Goal: Task Accomplishment & Management: Complete application form

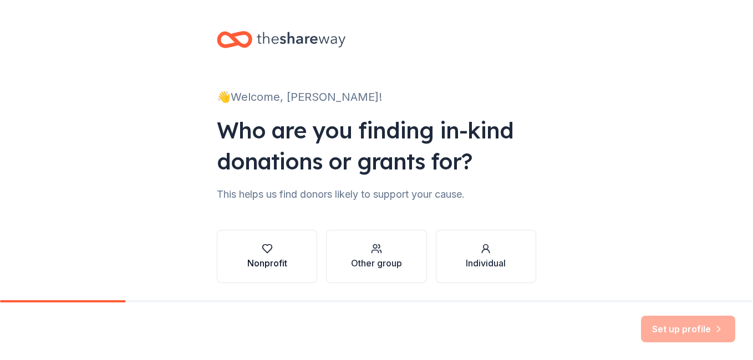
click at [262, 251] on icon "button" at bounding box center [267, 248] width 11 height 11
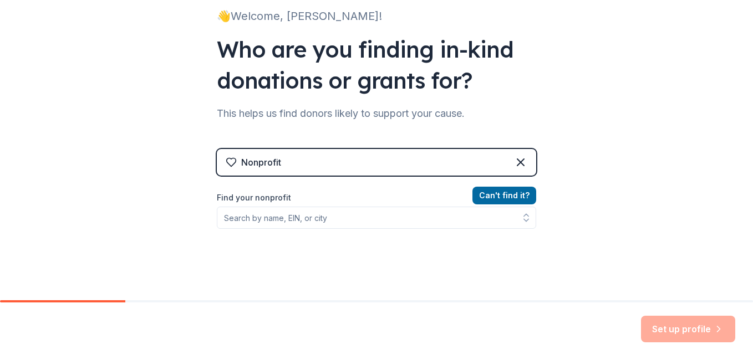
scroll to position [146, 0]
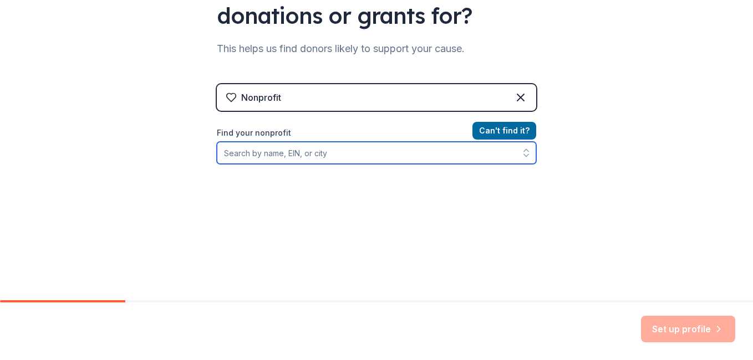
click at [270, 155] on input "Find your nonprofit" at bounding box center [376, 153] width 319 height 22
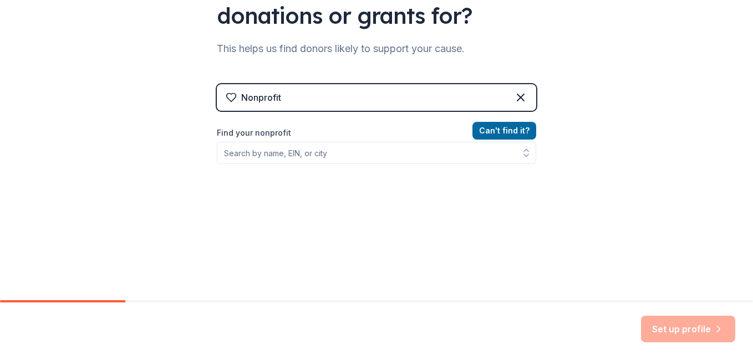
click at [286, 166] on div "Can ' t find it? Find your nonprofit" at bounding box center [376, 188] width 319 height 129
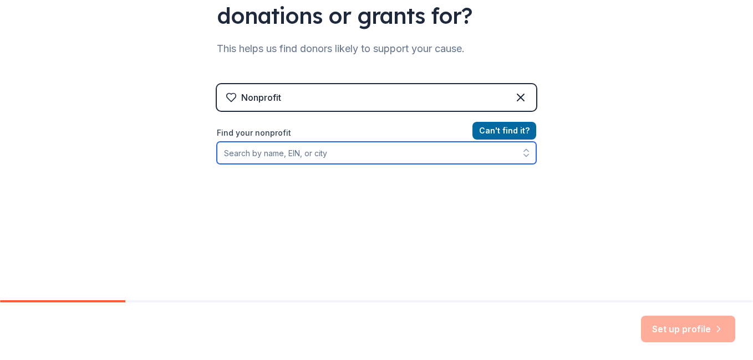
click at [278, 145] on input "Find your nonprofit" at bounding box center [376, 153] width 319 height 22
type input "Better You Community Health Services"
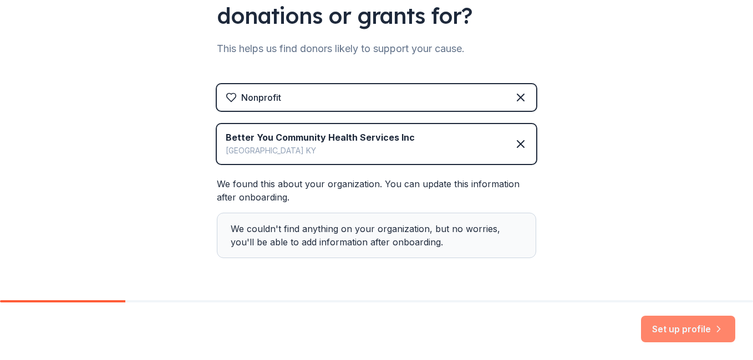
click at [673, 333] on button "Set up profile" at bounding box center [688, 329] width 94 height 27
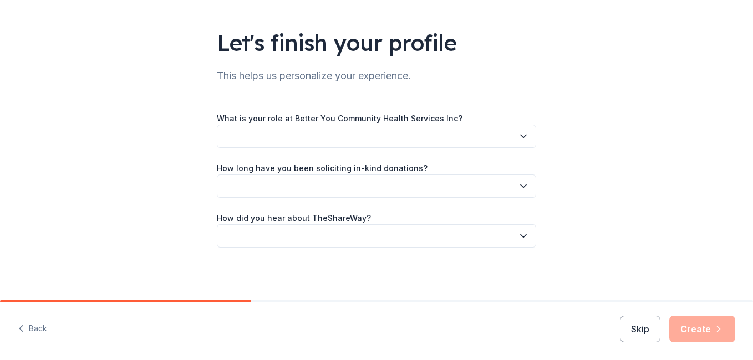
scroll to position [62, 0]
click at [280, 143] on button "button" at bounding box center [376, 135] width 319 height 23
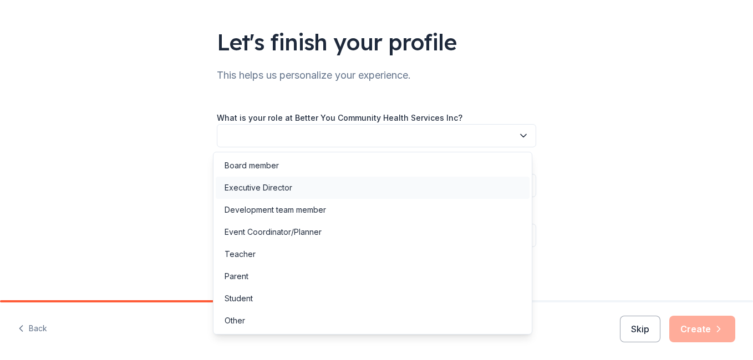
click at [290, 190] on div "Executive Director" at bounding box center [258, 187] width 68 height 13
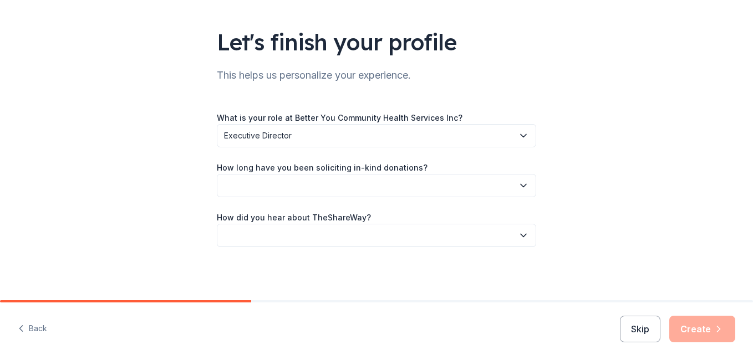
click at [319, 117] on label "What is your role at Better You Community Health Services Inc?" at bounding box center [340, 118] width 246 height 11
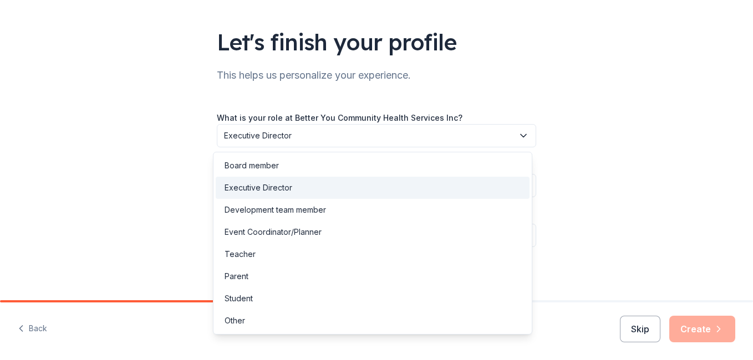
click at [316, 137] on span "Executive Director" at bounding box center [368, 135] width 289 height 13
click at [262, 187] on div "Executive Director" at bounding box center [258, 187] width 68 height 13
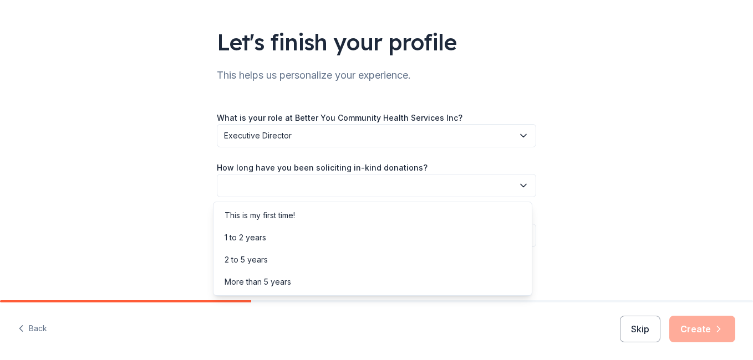
click at [272, 190] on button "button" at bounding box center [376, 185] width 319 height 23
click at [268, 213] on div "This is my first time!" at bounding box center [259, 215] width 70 height 13
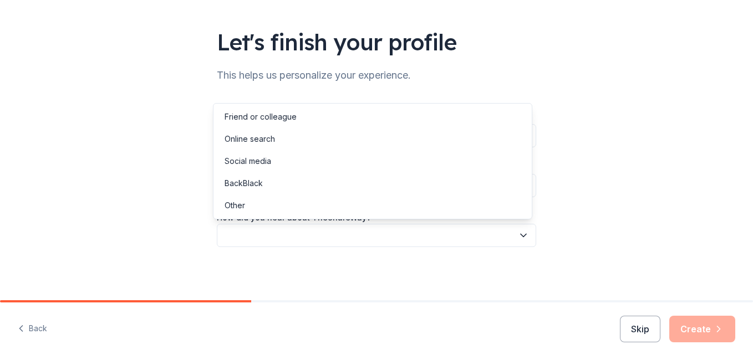
click at [281, 230] on button "button" at bounding box center [376, 235] width 319 height 23
click at [293, 124] on div "Friend or colleague" at bounding box center [373, 117] width 314 height 22
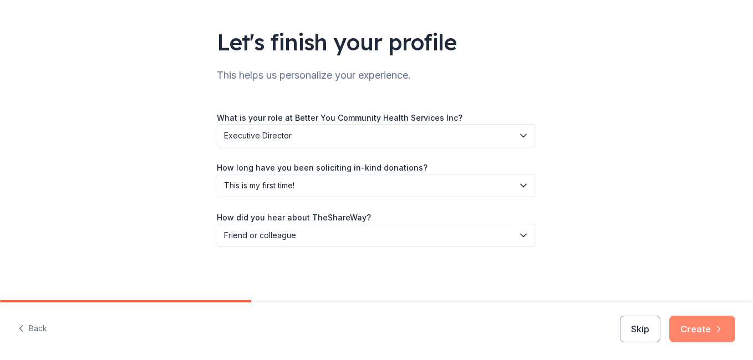
click at [709, 326] on button "Create" at bounding box center [702, 329] width 66 height 27
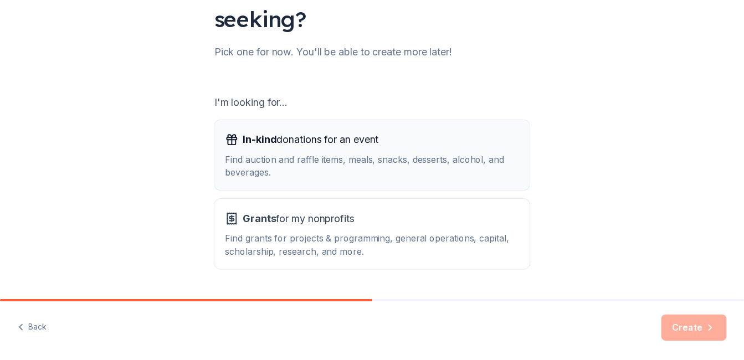
scroll to position [147, 0]
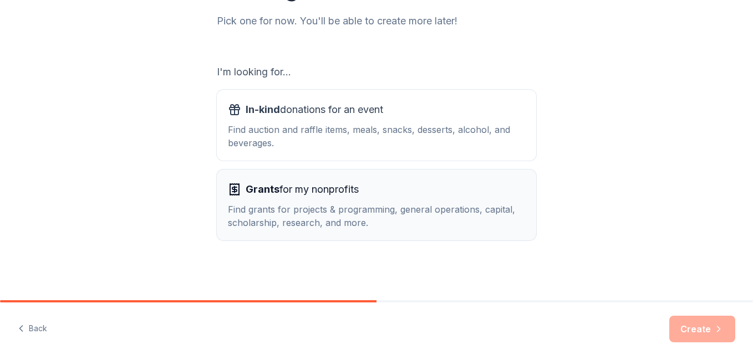
click at [319, 195] on span "Grants for my nonprofits" at bounding box center [302, 190] width 113 height 18
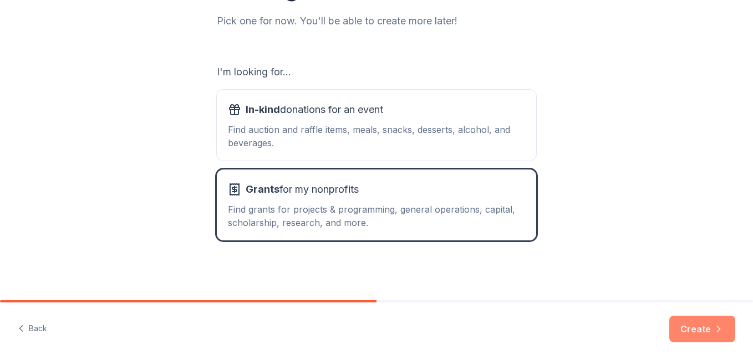
click at [696, 329] on button "Create" at bounding box center [702, 329] width 66 height 27
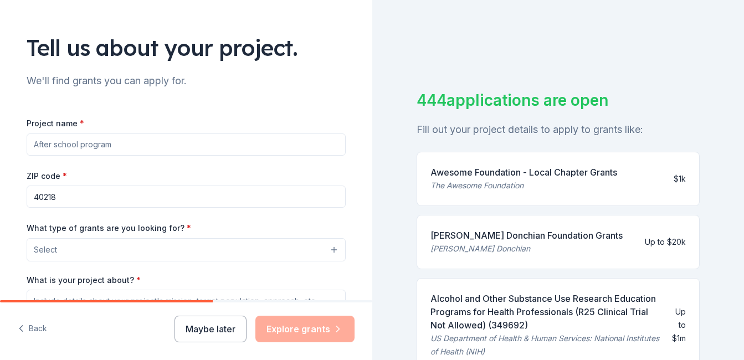
scroll to position [57, 0]
click at [118, 153] on input "Project name *" at bounding box center [186, 144] width 319 height 22
click at [57, 144] on input "Project name *" at bounding box center [186, 144] width 319 height 22
type input "o"
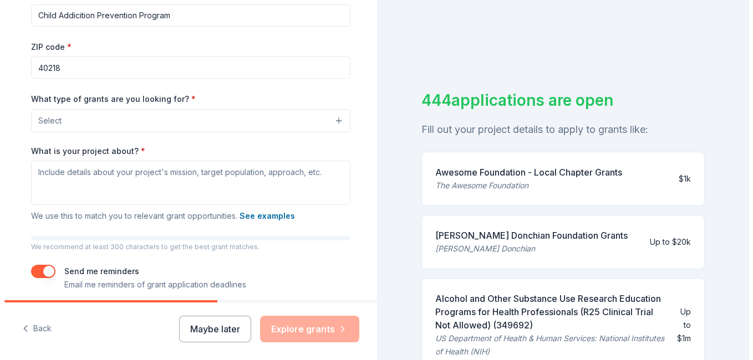
scroll to position [187, 0]
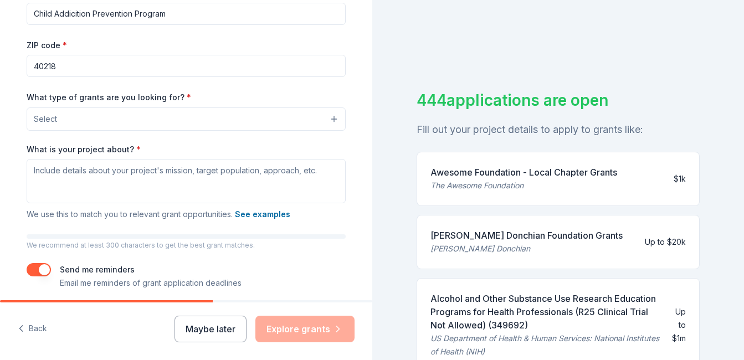
type input "Child Addicition Prevention Program"
click at [80, 129] on button "Select" at bounding box center [188, 119] width 319 height 23
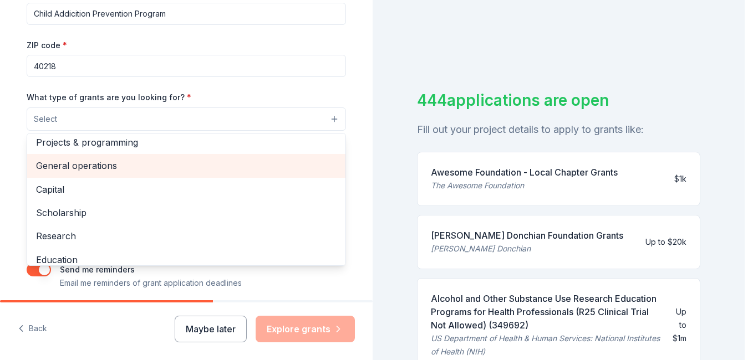
scroll to position [0, 0]
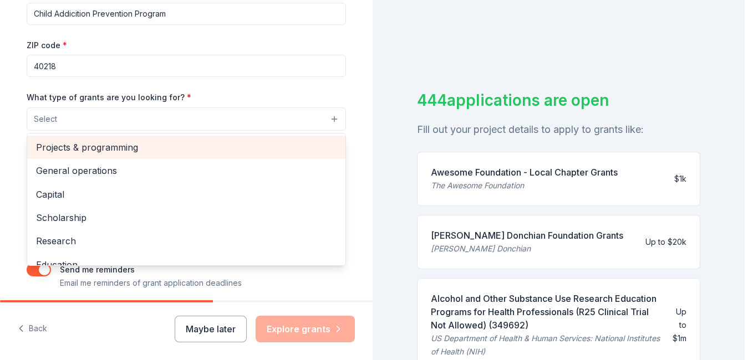
click at [84, 146] on span "Projects & programming" at bounding box center [186, 147] width 300 height 14
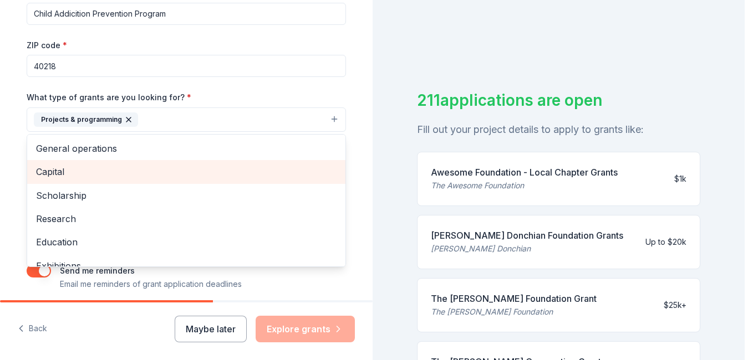
click at [80, 178] on span "Capital" at bounding box center [186, 172] width 300 height 14
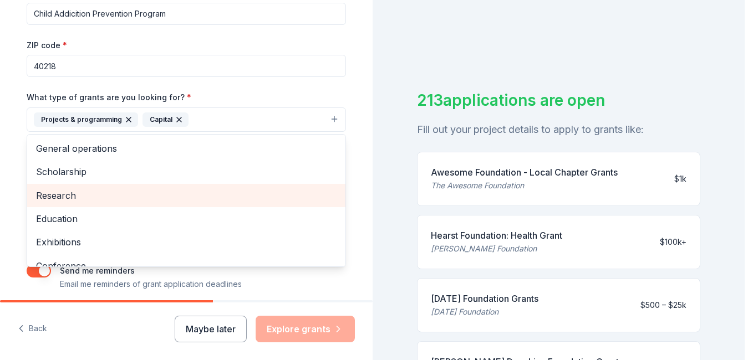
click at [80, 195] on span "Research" at bounding box center [186, 195] width 300 height 14
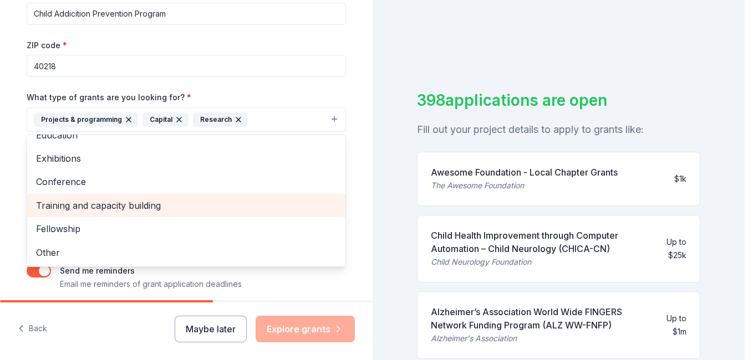
click at [80, 207] on span "Training and capacity building" at bounding box center [186, 205] width 300 height 14
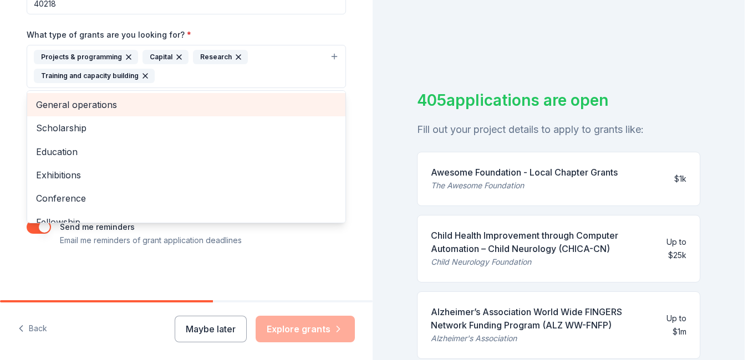
click at [73, 109] on span "General operations" at bounding box center [186, 105] width 300 height 14
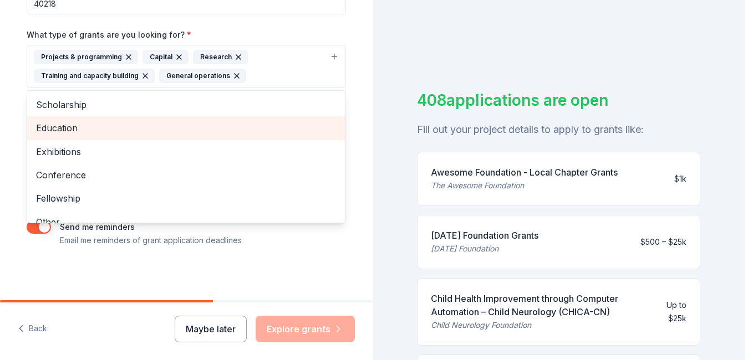
click at [59, 127] on span "Education" at bounding box center [186, 128] width 300 height 14
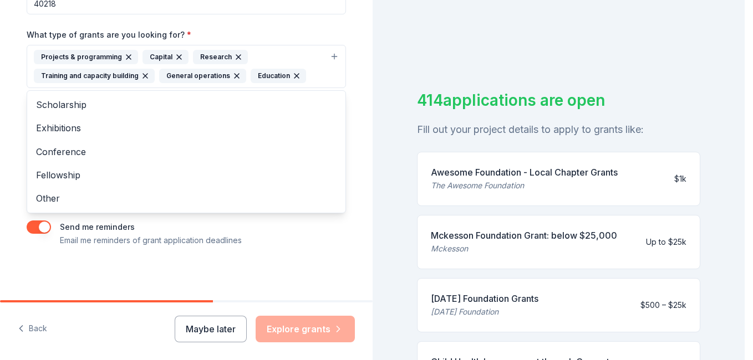
click at [4, 166] on div "Tell us about your project. We'll find grants you can apply for. Project name *…" at bounding box center [186, 26] width 372 height 550
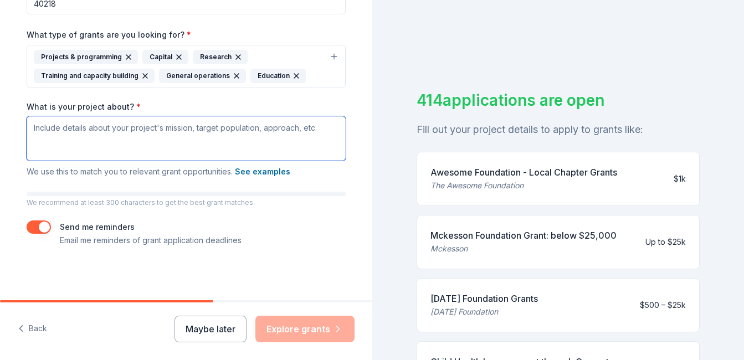
click at [101, 130] on textarea "What is your project about? *" at bounding box center [186, 138] width 319 height 44
click at [154, 121] on textarea "What is your project about? *" at bounding box center [186, 138] width 319 height 44
drag, startPoint x: 28, startPoint y: 124, endPoint x: 257, endPoint y: 125, distance: 228.9
click at [257, 125] on textarea "What is your project about? *" at bounding box center [186, 138] width 319 height 44
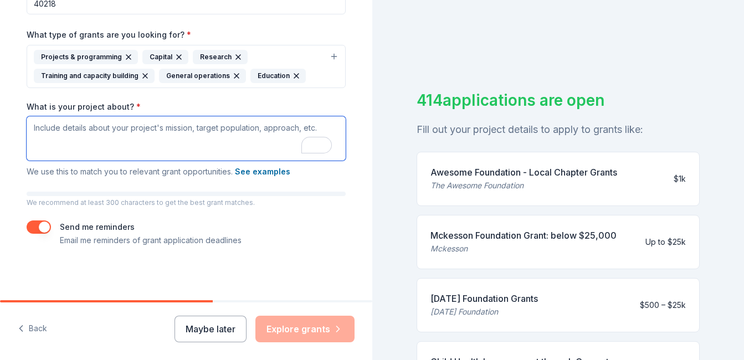
drag, startPoint x: 293, startPoint y: 130, endPoint x: 54, endPoint y: 129, distance: 238.3
click at [58, 129] on textarea "What is your project about? *" at bounding box center [186, 138] width 319 height 44
drag, startPoint x: 30, startPoint y: 130, endPoint x: 148, endPoint y: 134, distance: 118.1
click at [147, 134] on textarea "What is your project about? *" at bounding box center [186, 138] width 319 height 44
click at [159, 124] on textarea "What is your project about? *" at bounding box center [186, 138] width 319 height 44
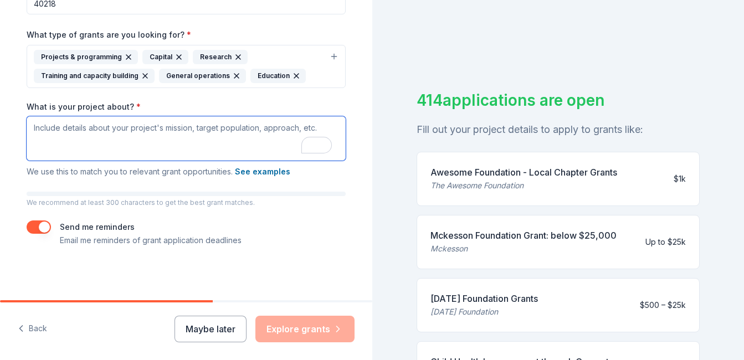
paste textarea "CAPP is a community-based initiative dedicated to breaking the cycle of addicti…"
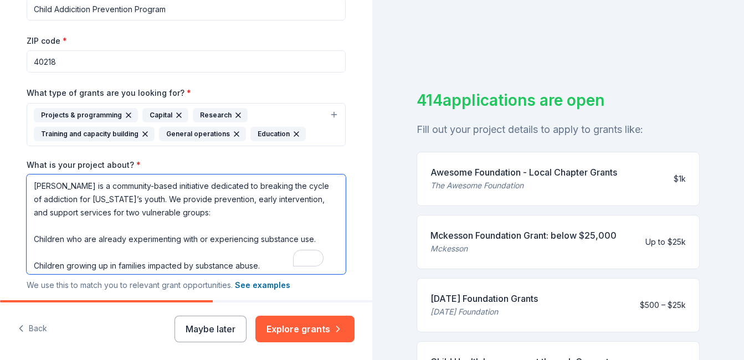
scroll to position [191, 0]
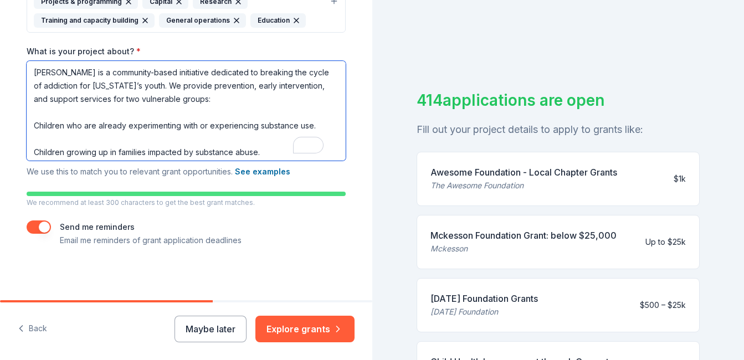
click at [272, 155] on textarea "CAPP is a community-based initiative dedicated to breaking the cycle of addicti…" at bounding box center [186, 111] width 319 height 100
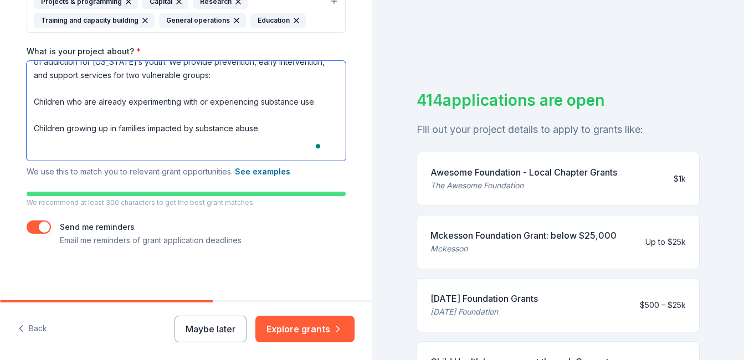
paste textarea "Mission: To break the cycle of addiction by supporting Kentucky’s youth who are…"
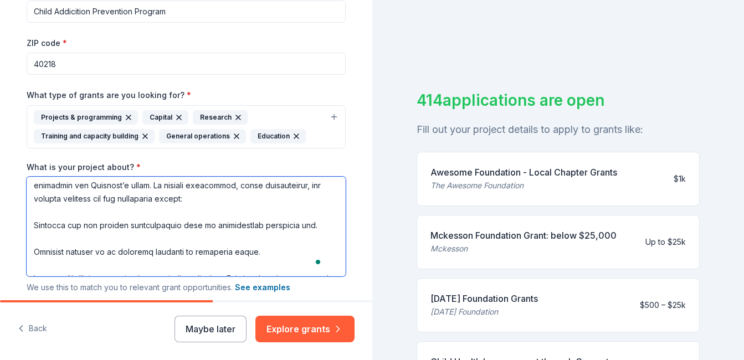
click at [27, 223] on textarea "What is your project about? *" at bounding box center [186, 227] width 319 height 100
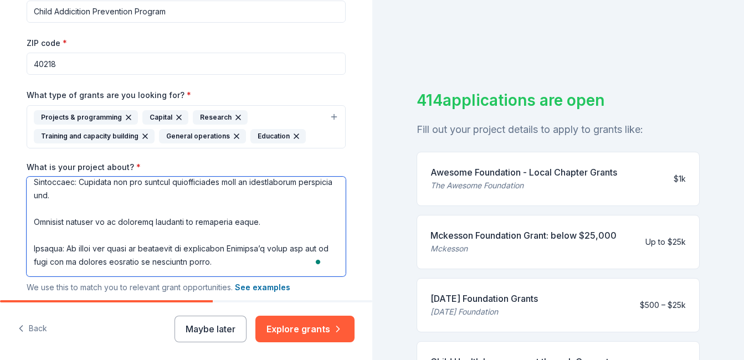
click at [94, 198] on textarea "What is your project about? *" at bounding box center [186, 227] width 319 height 100
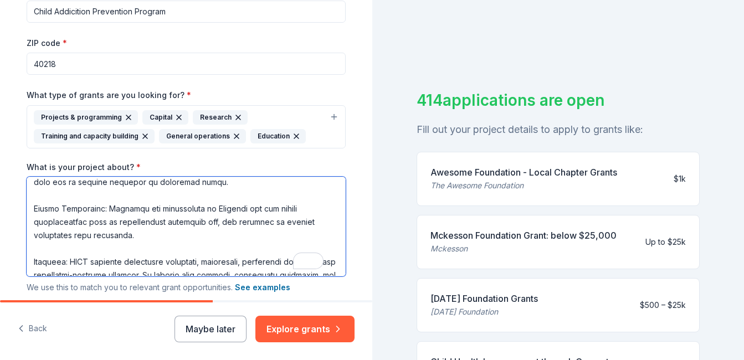
drag, startPoint x: 100, startPoint y: 219, endPoint x: 137, endPoint y: 250, distance: 48.4
click at [137, 250] on textarea "What is your project about? *" at bounding box center [186, 227] width 319 height 100
click at [129, 227] on textarea "What is your project about? *" at bounding box center [186, 227] width 319 height 100
drag, startPoint x: 129, startPoint y: 227, endPoint x: 104, endPoint y: 223, distance: 25.2
click at [104, 223] on textarea "What is your project about? *" at bounding box center [186, 227] width 319 height 100
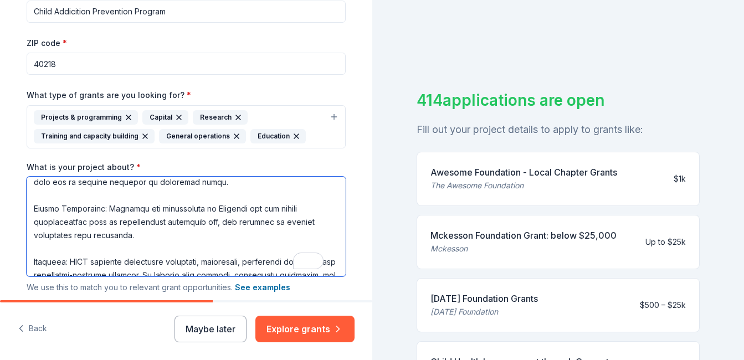
drag, startPoint x: 100, startPoint y: 222, endPoint x: 134, endPoint y: 259, distance: 49.8
click at [134, 259] on textarea "What is your project about? *" at bounding box center [186, 227] width 319 height 100
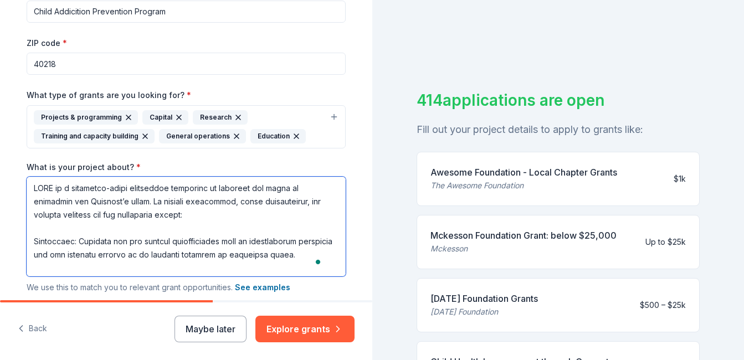
drag, startPoint x: 74, startPoint y: 240, endPoint x: 105, endPoint y: 263, distance: 38.0
click at [105, 263] on textarea "What is your project about? *" at bounding box center [186, 227] width 319 height 100
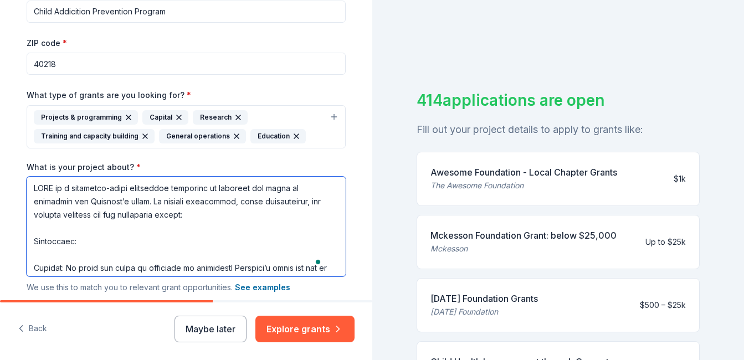
paste textarea "Children and adolescents in Kentucky who are either experimenting with or exper…"
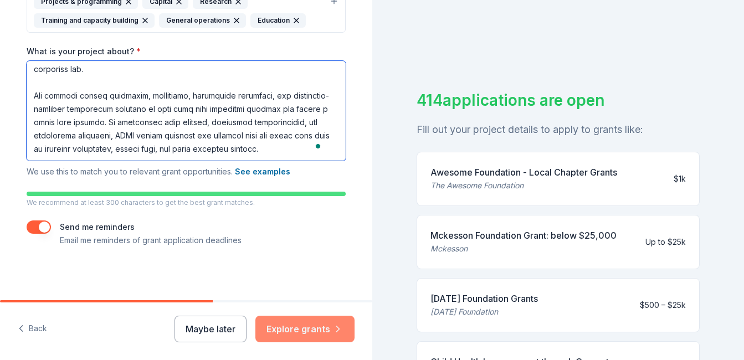
type textarea "CAPP is a community-based initiative dedicated to breaking the cycle of addicti…"
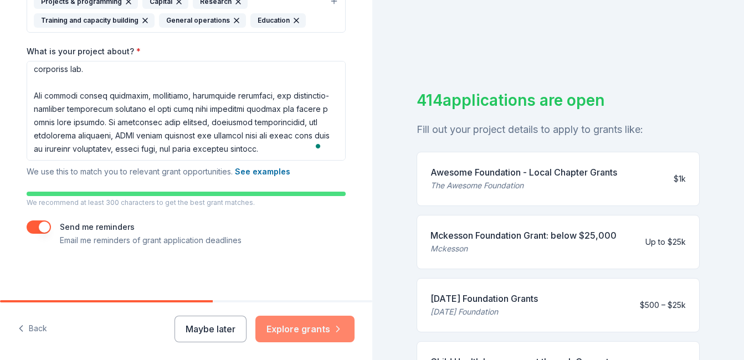
click at [305, 332] on button "Explore grants" at bounding box center [304, 329] width 99 height 27
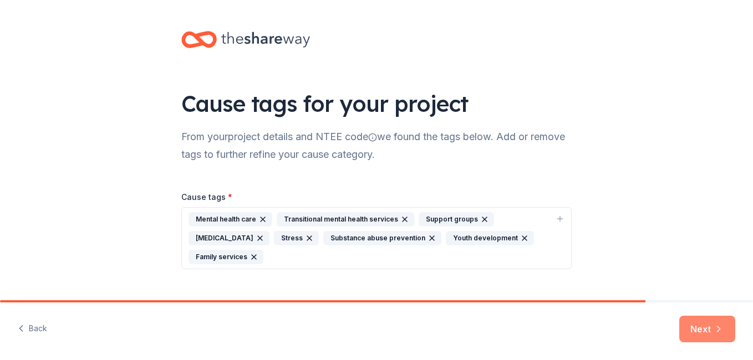
click at [711, 324] on button "Next" at bounding box center [707, 329] width 56 height 27
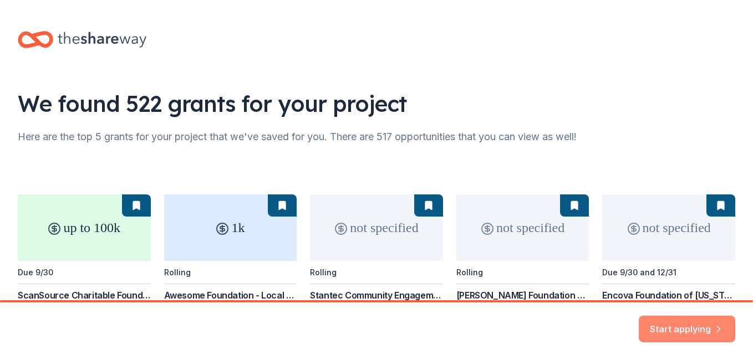
click at [657, 321] on button "Start applying" at bounding box center [686, 322] width 96 height 27
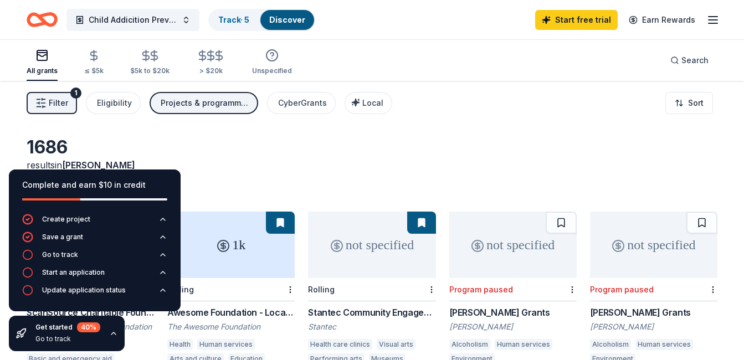
click at [354, 141] on div "1686 results in Watterson Park, KY" at bounding box center [372, 167] width 691 height 62
click at [185, 163] on div "Complete and earn $10 in credit Create project Save a grant Go to track Start a…" at bounding box center [95, 261] width 190 height 200
click at [395, 154] on div "1686 results in Watterson Park, KY" at bounding box center [372, 167] width 691 height 62
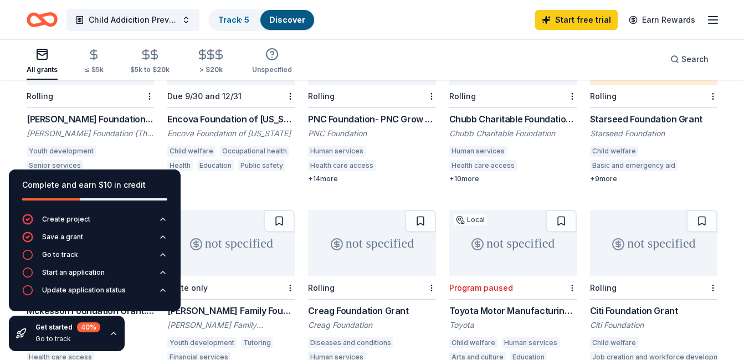
scroll to position [385, 0]
click at [120, 113] on div "[PERSON_NAME] Foundation Grant" at bounding box center [90, 119] width 127 height 13
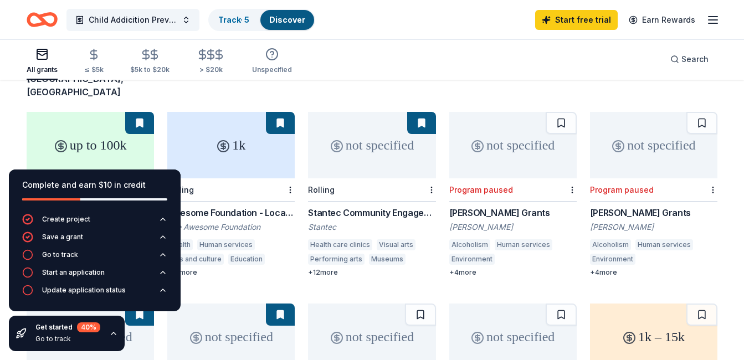
scroll to position [90, 0]
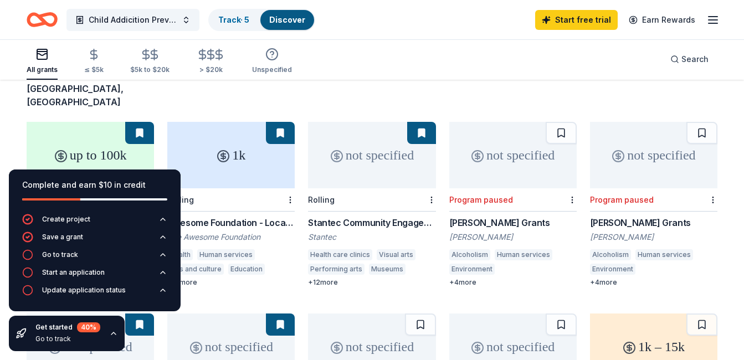
click at [495, 195] on div "Program paused" at bounding box center [481, 199] width 64 height 9
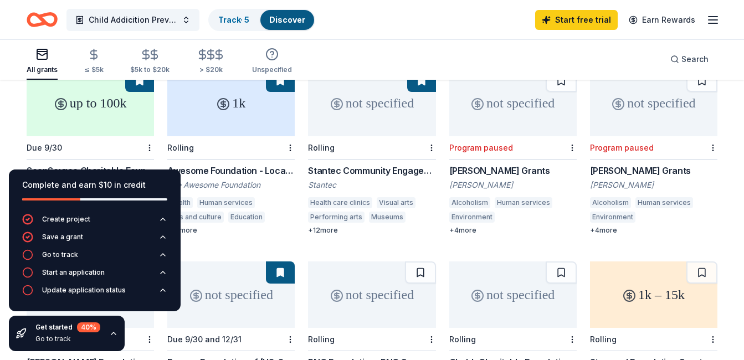
scroll to position [142, 0]
click at [238, 163] on div "Awesome Foundation - Local Chapter Grants" at bounding box center [230, 169] width 127 height 13
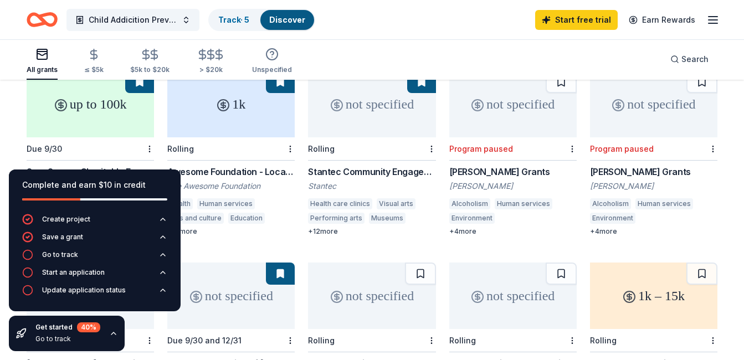
scroll to position [139, 0]
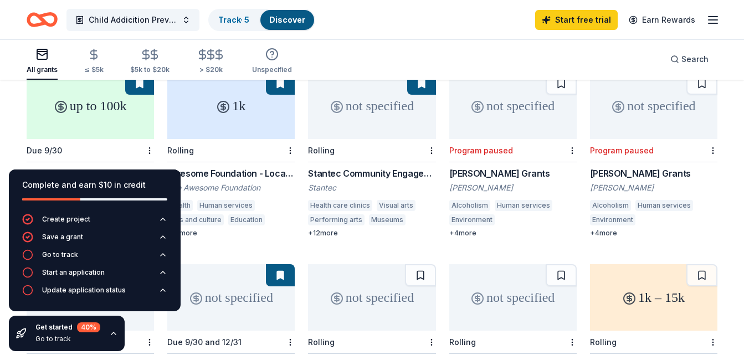
click at [240, 136] on div "1k Rolling Awesome Foundation - Local Chapter Grants The Awesome Foundation Hea…" at bounding box center [230, 155] width 127 height 165
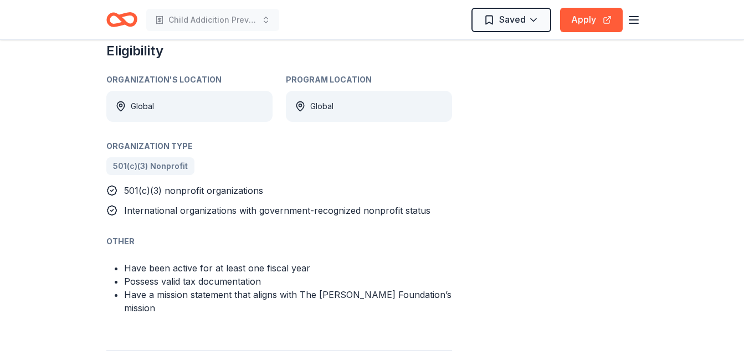
scroll to position [539, 0]
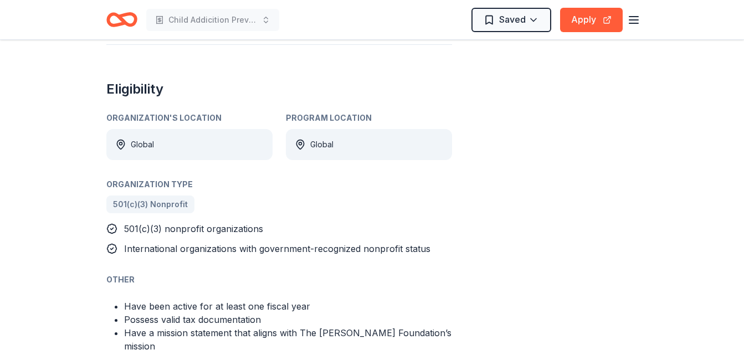
click at [145, 223] on span "501(c)(3) nonprofit organizations" at bounding box center [193, 228] width 139 height 11
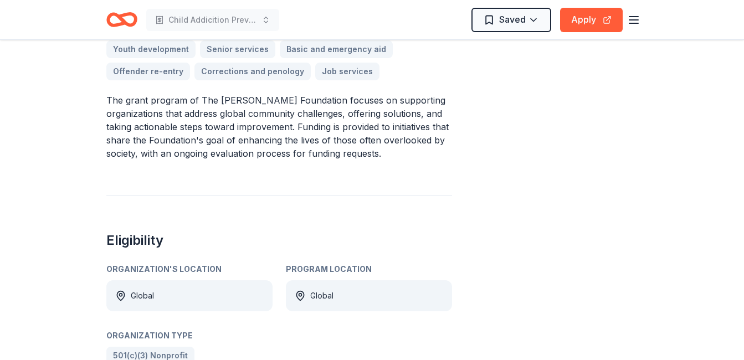
scroll to position [385, 0]
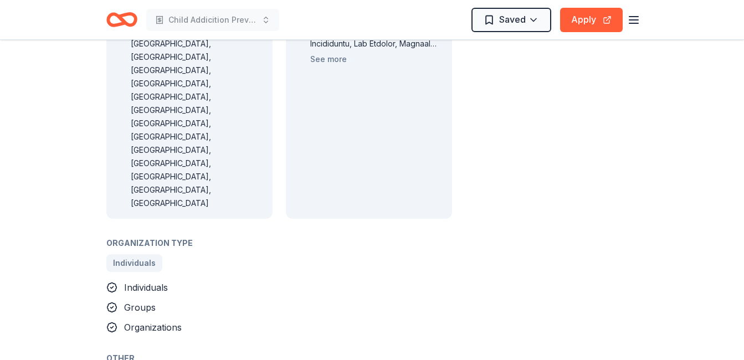
scroll to position [769, 0]
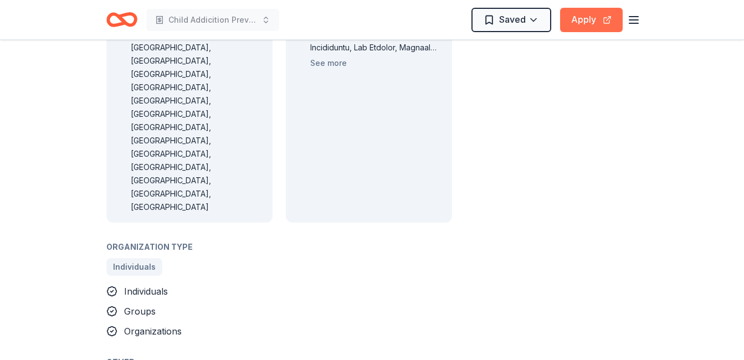
click at [574, 27] on button "Apply" at bounding box center [591, 20] width 63 height 24
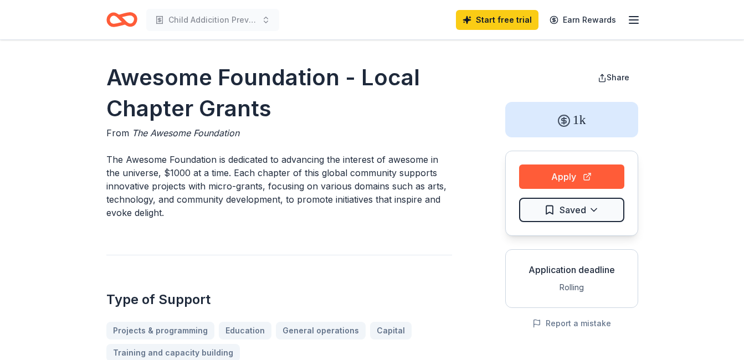
click at [219, 191] on p "The Awesome Foundation is dedicated to advancing the interest of awesome in the…" at bounding box center [279, 186] width 346 height 67
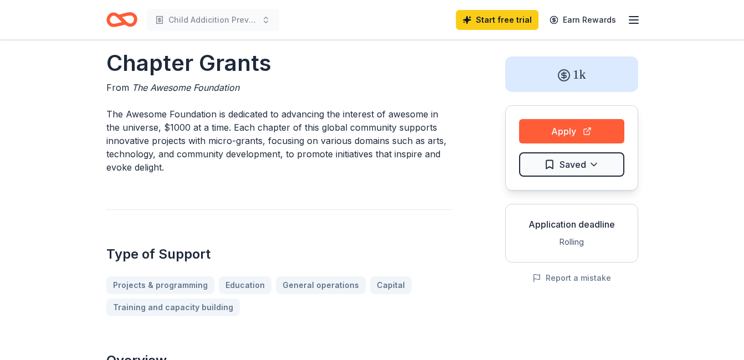
scroll to position [46, 0]
drag, startPoint x: 217, startPoint y: 205, endPoint x: 318, endPoint y: -23, distance: 249.6
click at [318, 0] on html "Child Addicition Prevention Program Start free trial Earn Rewards Awesome Found…" at bounding box center [372, 134] width 744 height 360
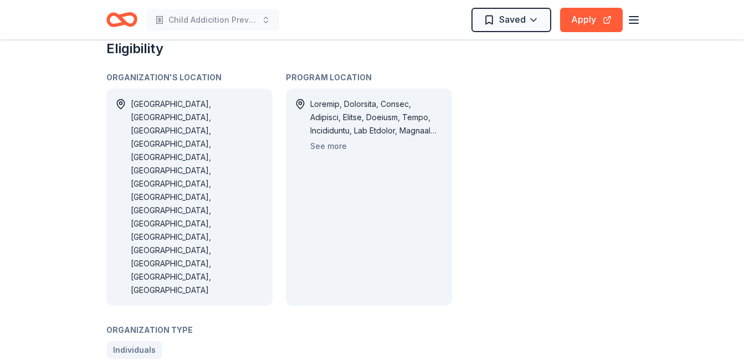
scroll to position [682, 0]
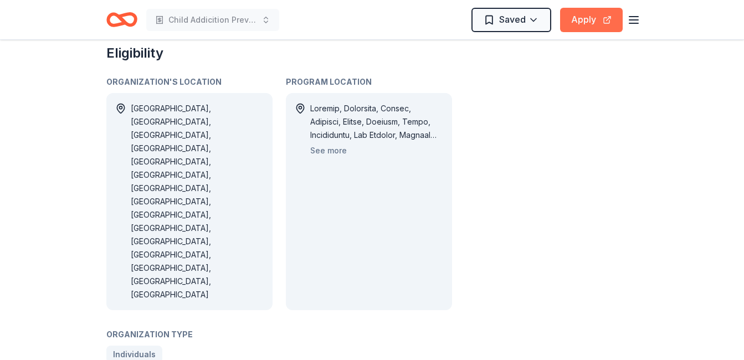
click at [584, 14] on button "Apply" at bounding box center [591, 20] width 63 height 24
